Goal: Task Accomplishment & Management: Complete application form

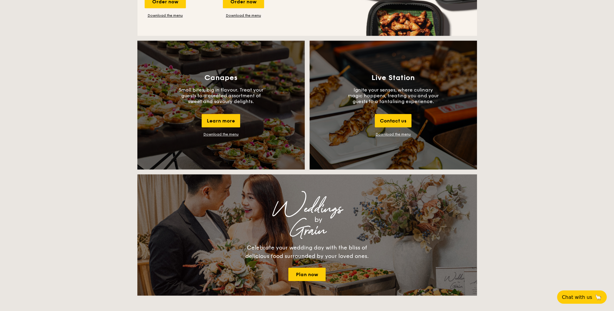
scroll to position [636, 0]
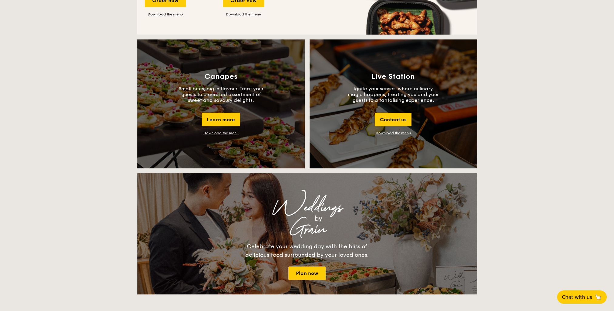
drag, startPoint x: 221, startPoint y: 131, endPoint x: 183, endPoint y: 145, distance: 40.1
click at [183, 145] on div "Canapes Small bites, big in flavour. Treat your guests to a curated assortment …" at bounding box center [220, 103] width 167 height 129
drag, startPoint x: 218, startPoint y: 133, endPoint x: 202, endPoint y: 92, distance: 44.3
drag, startPoint x: 202, startPoint y: 92, endPoint x: 166, endPoint y: 125, distance: 48.5
click at [166, 125] on div "Canapes Small bites, big in flavour. Treat your guests to a curated assortment …" at bounding box center [220, 103] width 167 height 129
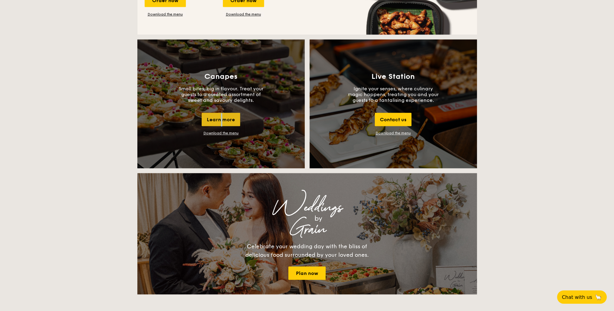
drag, startPoint x: 226, startPoint y: 119, endPoint x: 209, endPoint y: 125, distance: 18.4
click at [209, 125] on div "Learn more" at bounding box center [221, 119] width 38 height 13
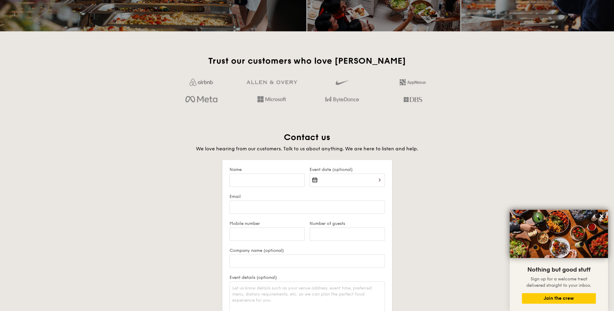
scroll to position [1091, 0]
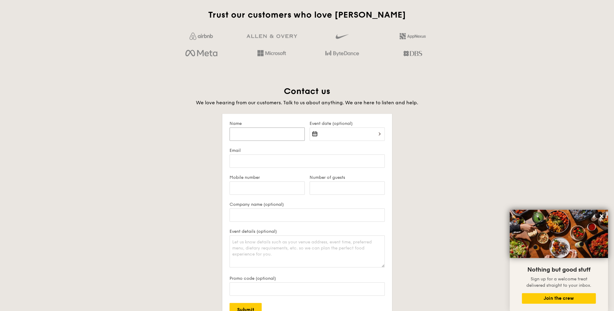
click at [246, 133] on input "Name" at bounding box center [266, 133] width 75 height 13
type input "[PERSON_NAME]"
click at [340, 135] on div at bounding box center [346, 137] width 75 height 21
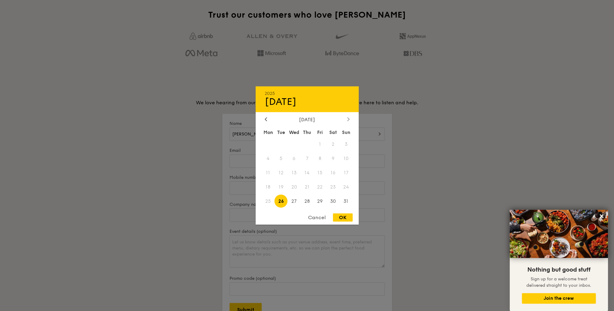
click at [350, 117] on div at bounding box center [348, 120] width 5 height 6
click at [309, 141] on span "4" at bounding box center [306, 144] width 13 height 13
click at [342, 217] on div "OK" at bounding box center [343, 217] width 20 height 8
type input "[DATE]"
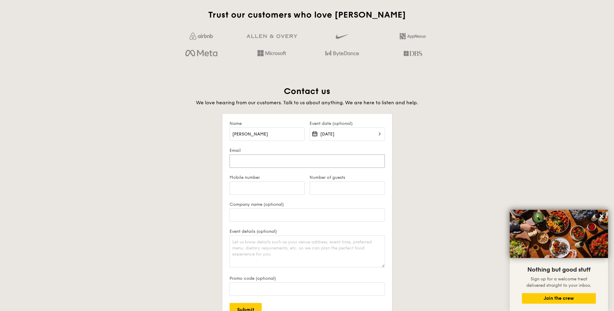
click at [259, 159] on input "Email" at bounding box center [306, 160] width 155 height 13
type input "[DOMAIN_NAME][EMAIL_ADDRESS][DOMAIN_NAME]"
type input "91520856"
click at [326, 188] on input "Number of guests" at bounding box center [346, 187] width 75 height 13
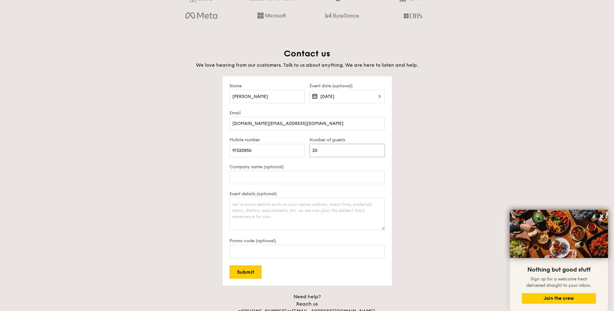
scroll to position [1152, 0]
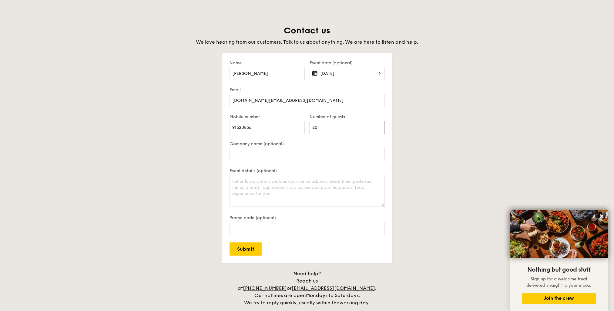
type input "20"
click at [282, 197] on textarea "Event details (optional)" at bounding box center [306, 191] width 155 height 32
type textarea "Birthday celebration @[STREET_ADDRESS]"
click at [245, 247] on input "Submit" at bounding box center [245, 248] width 32 height 13
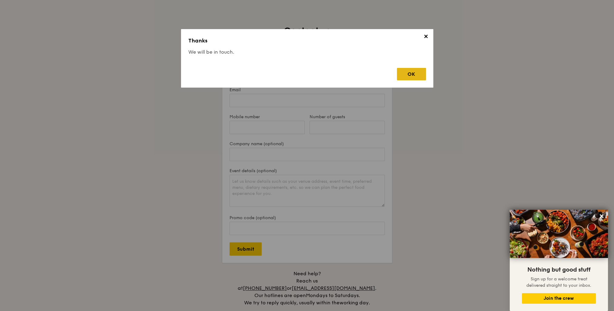
click at [405, 70] on div "OK" at bounding box center [411, 74] width 29 height 12
